Goal: Information Seeking & Learning: Find specific fact

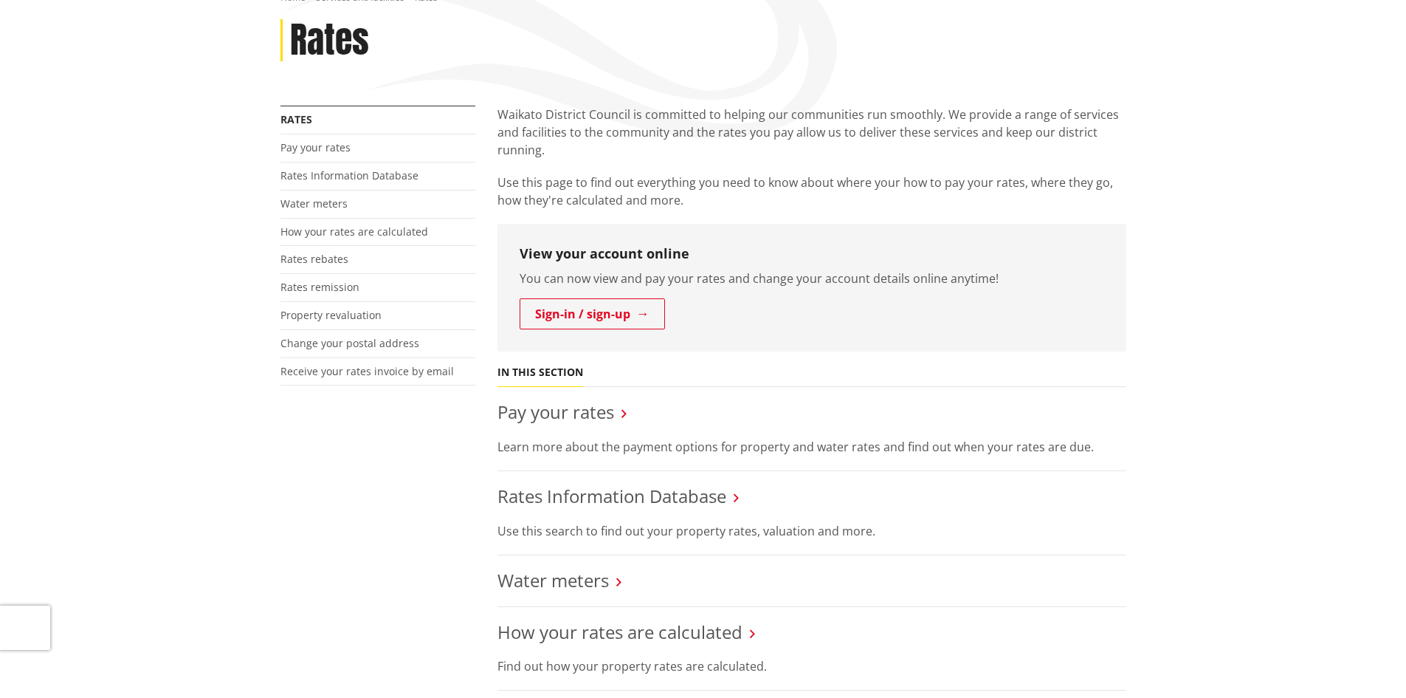
scroll to position [295, 0]
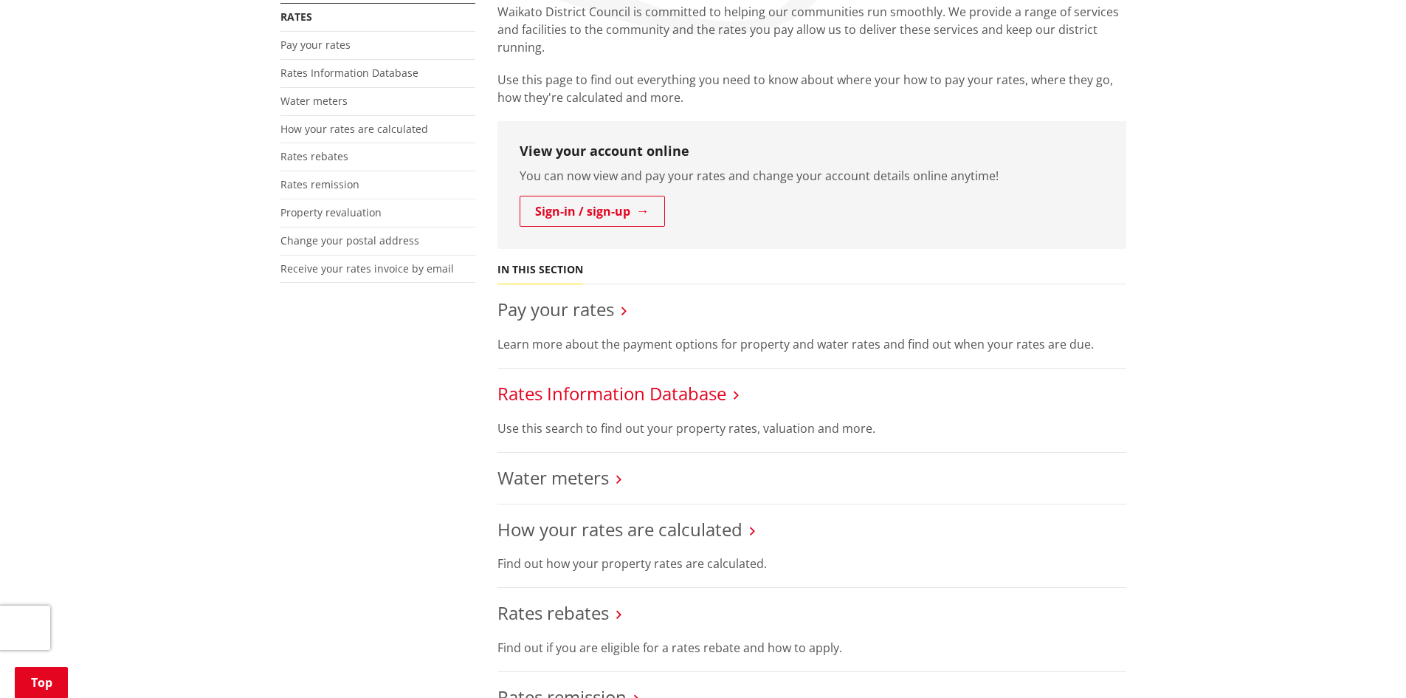
click at [674, 396] on link "Rates Information Database" at bounding box center [612, 393] width 229 height 24
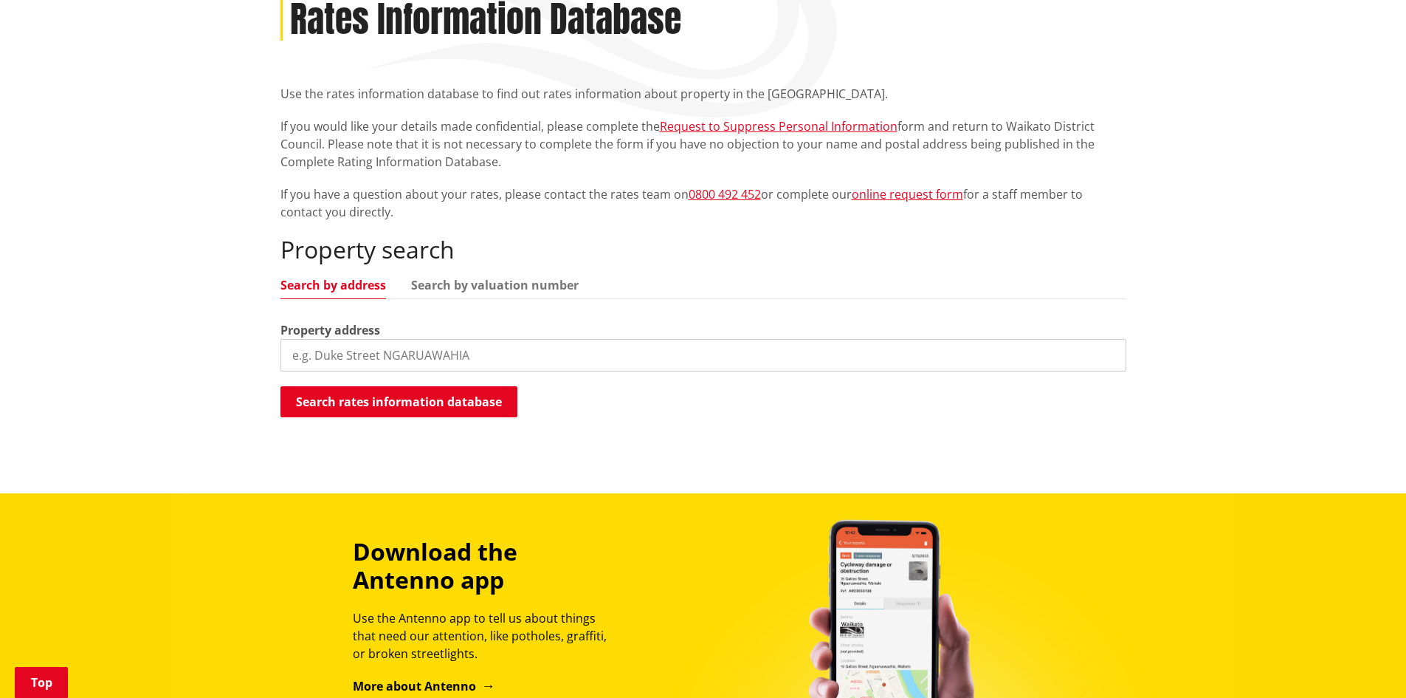
scroll to position [221, 0]
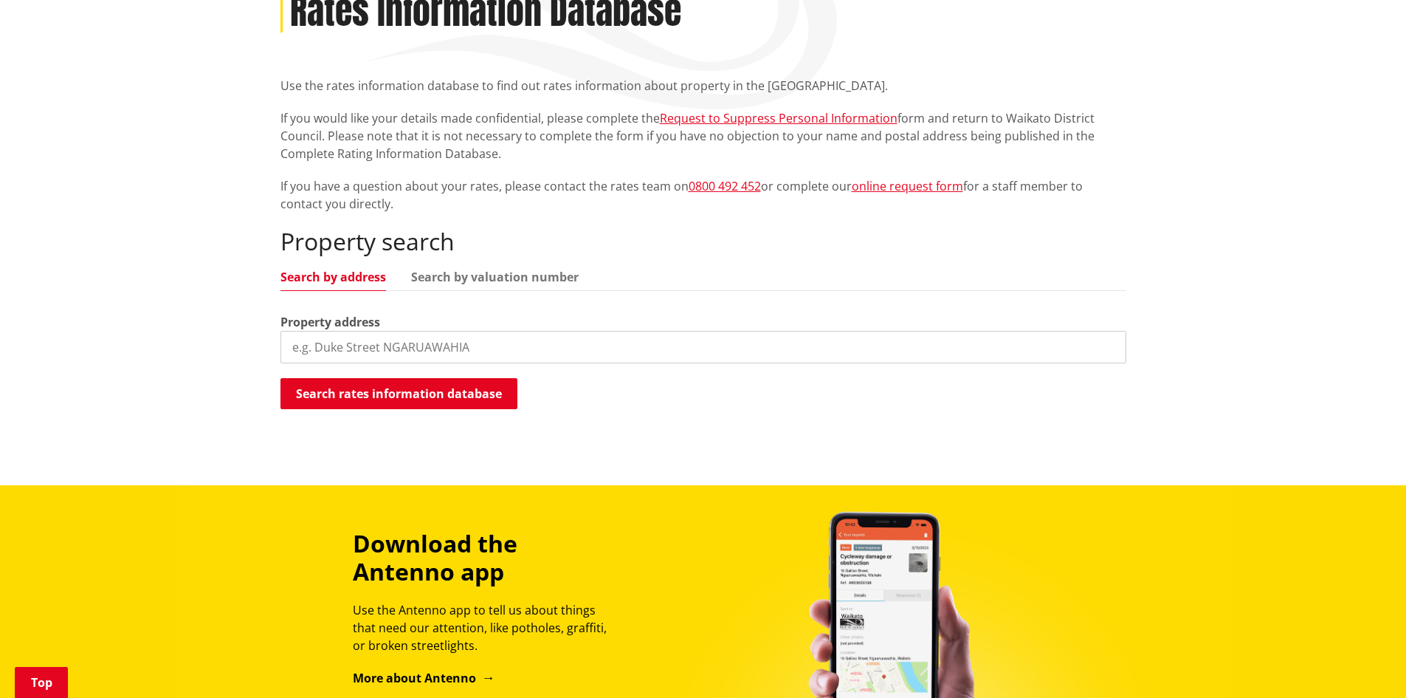
click at [585, 337] on input "search" at bounding box center [703, 347] width 846 height 32
type input "[STREET_ADDRESS]"
click at [473, 391] on button "Search rates information database" at bounding box center [398, 393] width 237 height 31
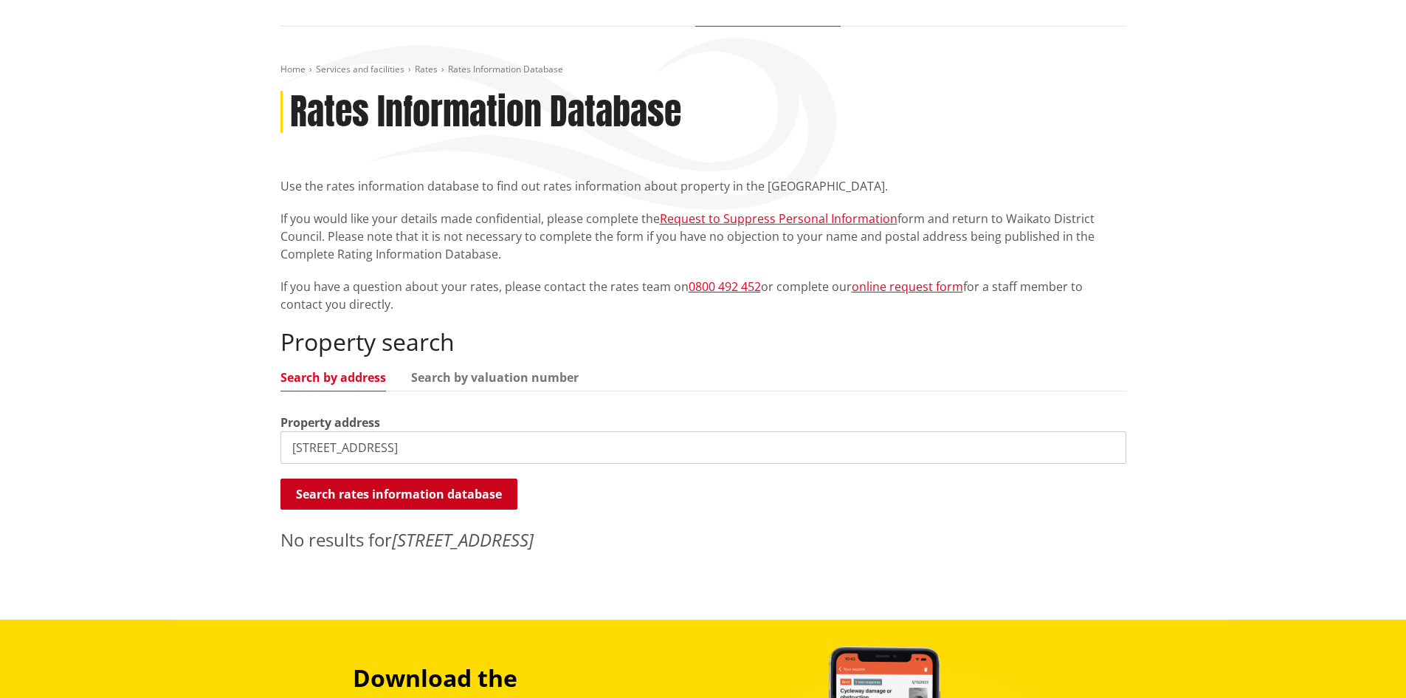
scroll to position [148, 0]
